Goal: Transaction & Acquisition: Purchase product/service

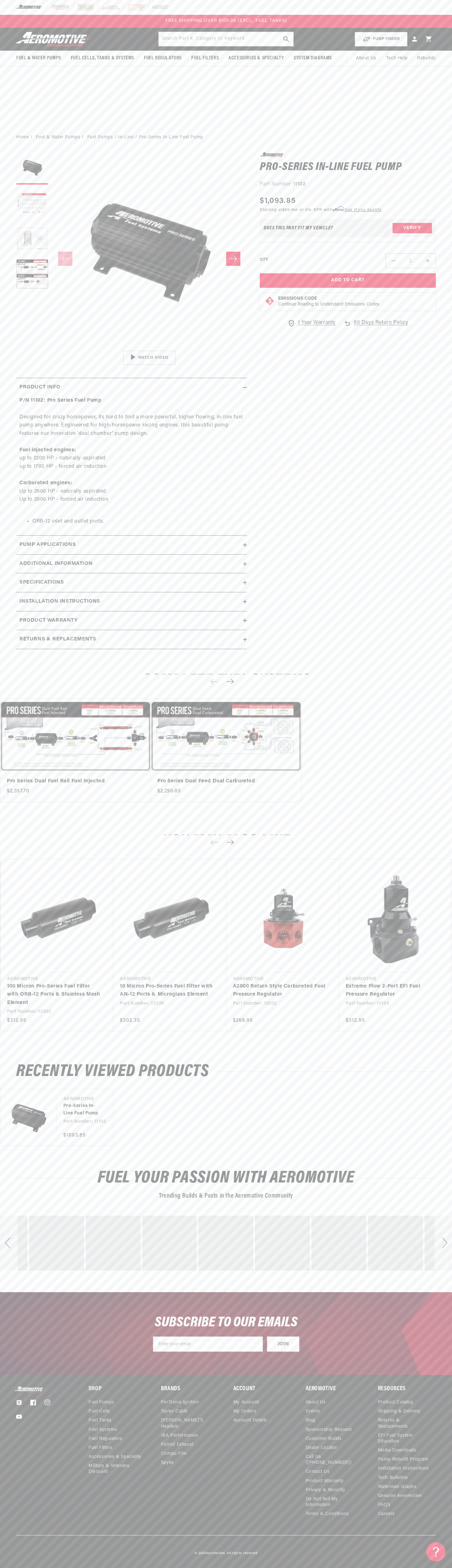
click at [417, 19] on div "FREE SHIPPING OVER $109.00 (EXCL. FUEL TANKS)" at bounding box center [226, 21] width 452 height 13
click at [433, 1284] on div "Fuel Your Passion with Aeromotive Trending Builds & Posts in the Aeromotive Com…" at bounding box center [226, 1225] width 452 height 135
click at [319, 1567] on html "Skip to content Your cart Your cart is empty Loading... You may also like Subto…" at bounding box center [226, 784] width 452 height 1568
click at [17, 425] on body "Skip to content Your cart Your cart is empty Loading... You may also like Subto…" at bounding box center [226, 784] width 452 height 1568
